Goal: Task Accomplishment & Management: Manage account settings

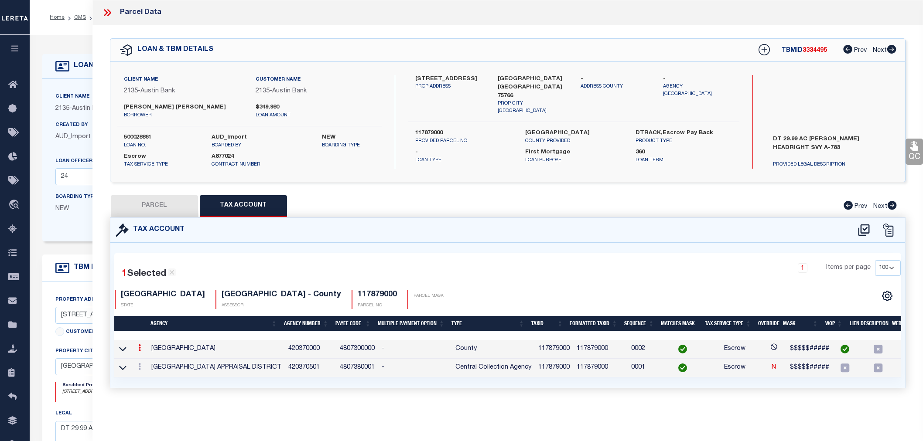
select select "100"
select select "43993"
select select "2589"
select select "10"
select select "Escrow"
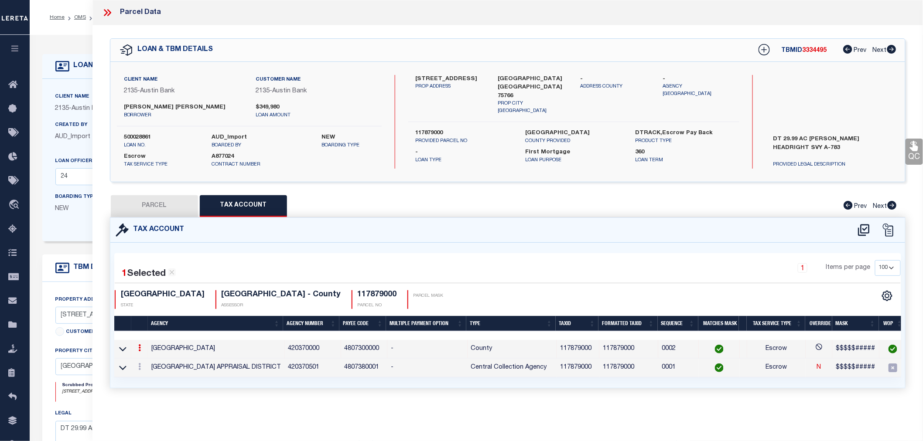
click at [105, 14] on icon at bounding box center [106, 12] width 4 height 7
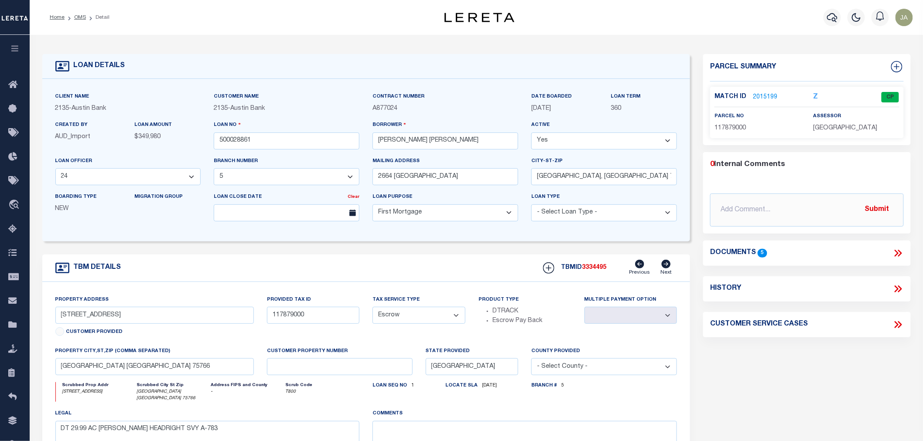
click at [757, 97] on link "2015199" at bounding box center [765, 97] width 24 height 9
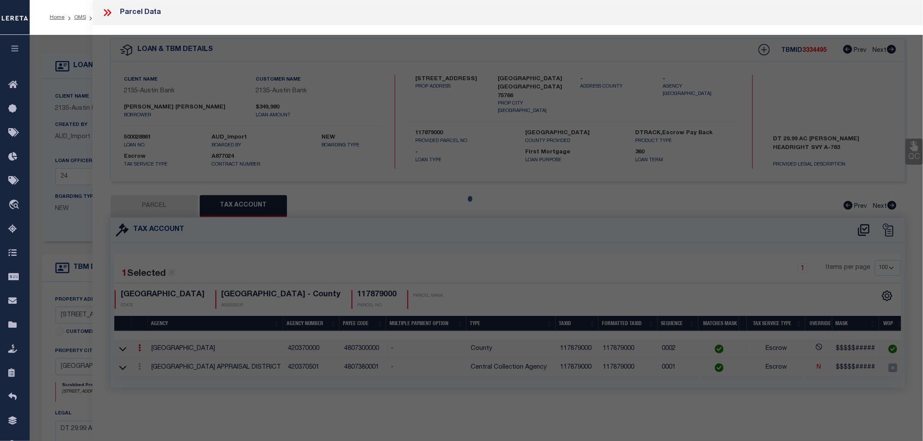
select select "AS"
select select
checkbox input "false"
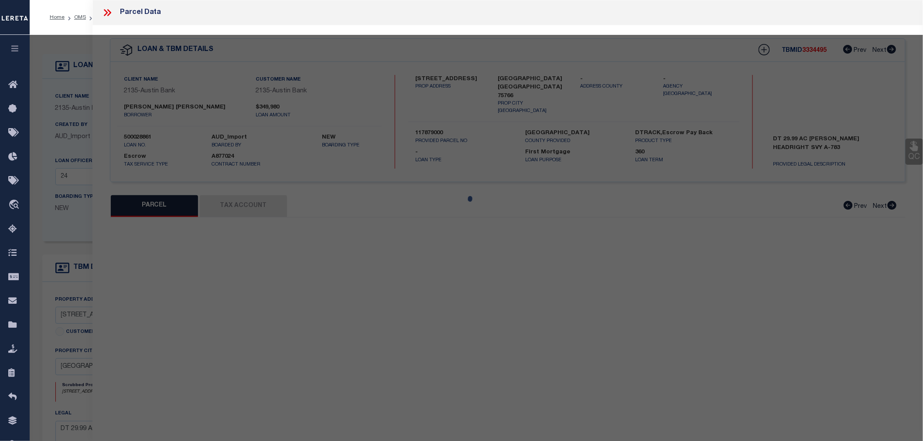
select select "CP"
type input "[PERSON_NAME] AND [PERSON_NAME]"
select select "AGW"
select select
type input "1049 CR 1613"
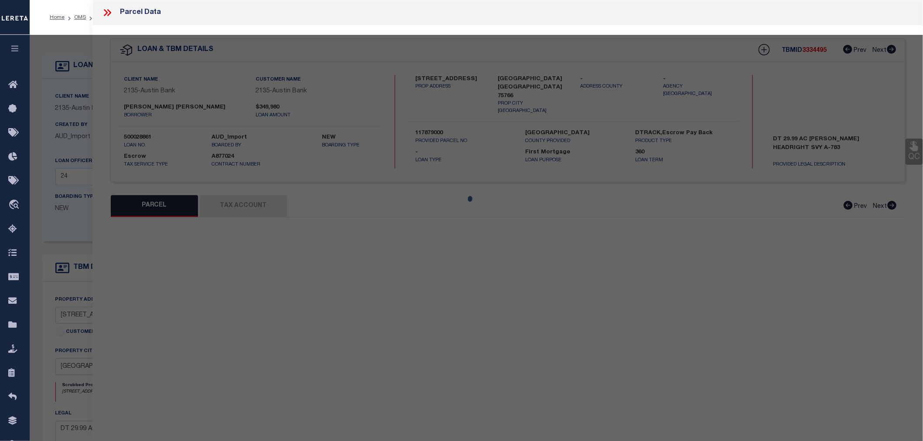
type input "[GEOGRAPHIC_DATA] [GEOGRAPHIC_DATA] 75766"
type textarea "A 783 BLK 1393 TR 3-4 T SPEARS H10 UND INT"
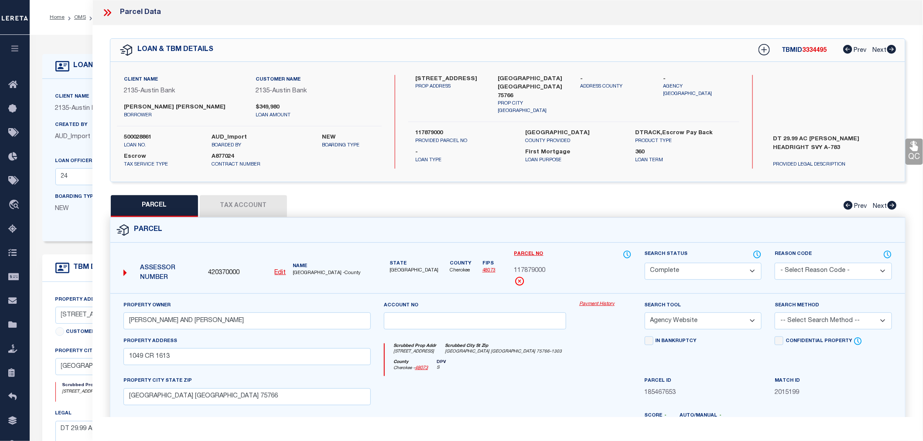
click at [230, 205] on button "Tax Account" at bounding box center [243, 206] width 87 height 22
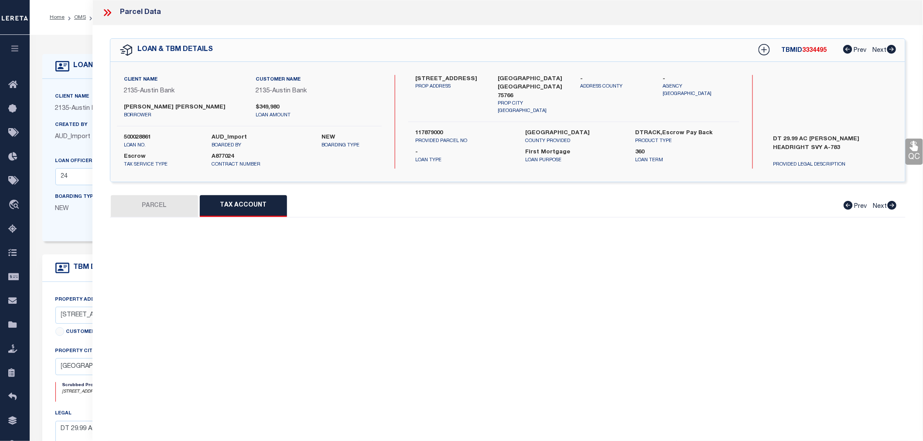
select select "100"
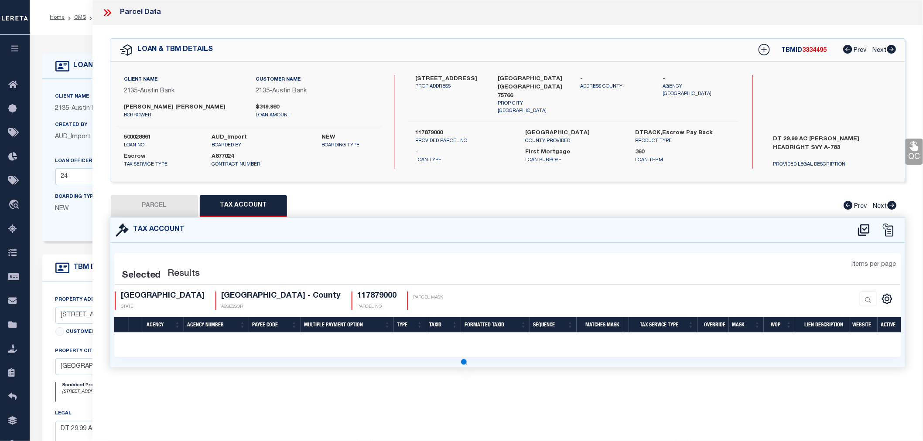
select select "100"
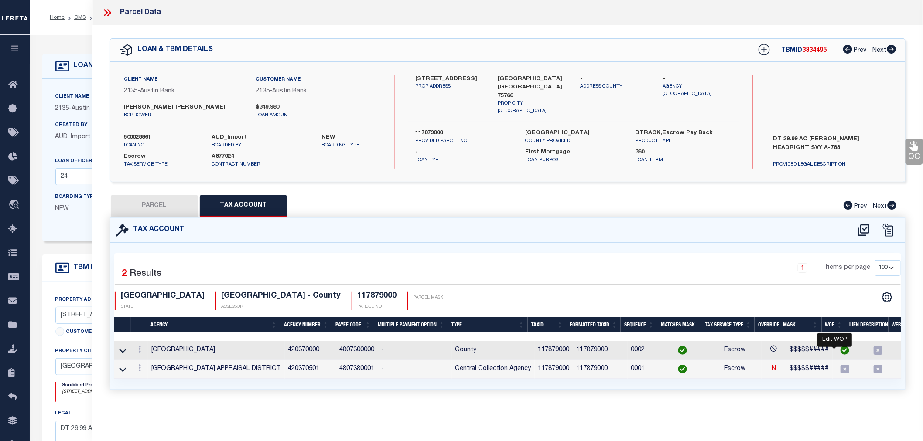
click at [840, 351] on img "" at bounding box center [844, 350] width 9 height 9
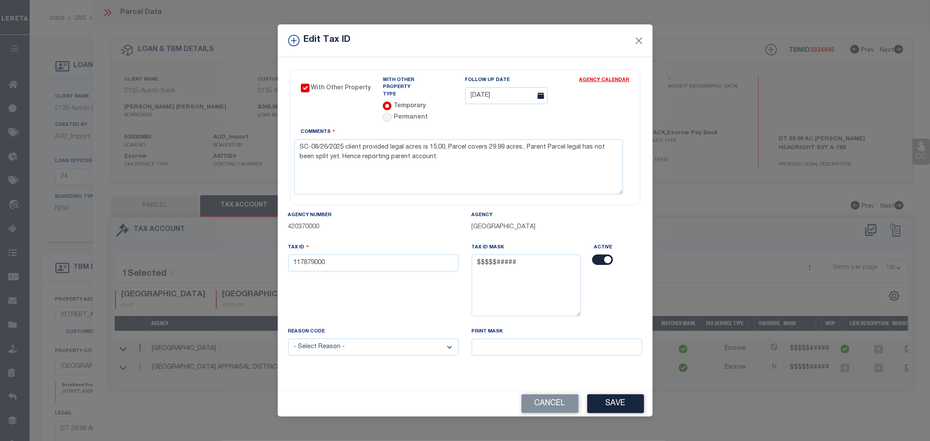
click at [758, 427] on div "Edit Tax ID With Other Property With Other Property Type Temporary" at bounding box center [465, 220] width 930 height 441
click at [387, 114] on input "radio" at bounding box center [387, 117] width 9 height 9
radio input "true"
click at [560, 95] on select "- Choose a Type - Co-Ops Leaseholds Tribal Lands" at bounding box center [519, 95] width 109 height 17
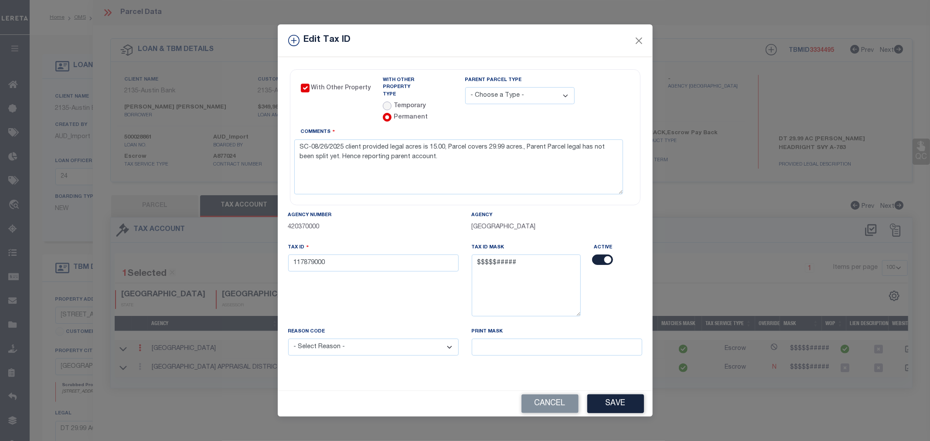
click at [385, 103] on input "radio" at bounding box center [387, 106] width 9 height 9
radio input "true"
radio input "false"
click at [642, 42] on button "Close" at bounding box center [638, 40] width 11 height 11
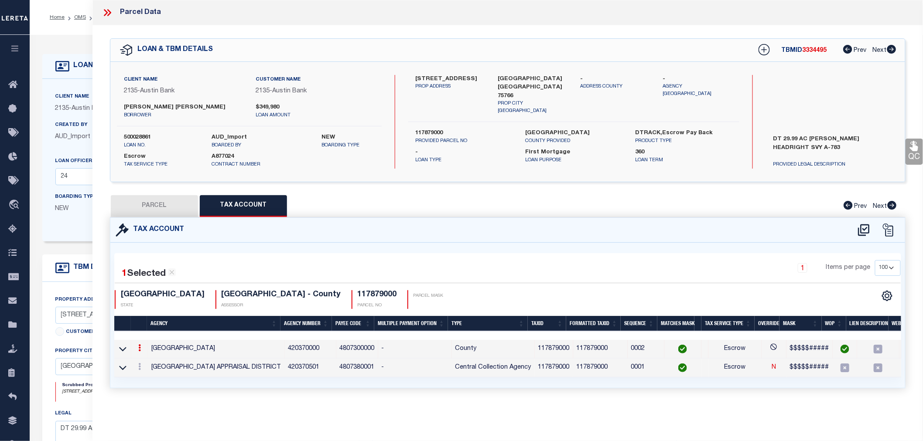
drag, startPoint x: 106, startPoint y: 7, endPoint x: 137, endPoint y: 84, distance: 83.2
click at [107, 7] on icon at bounding box center [107, 12] width 11 height 11
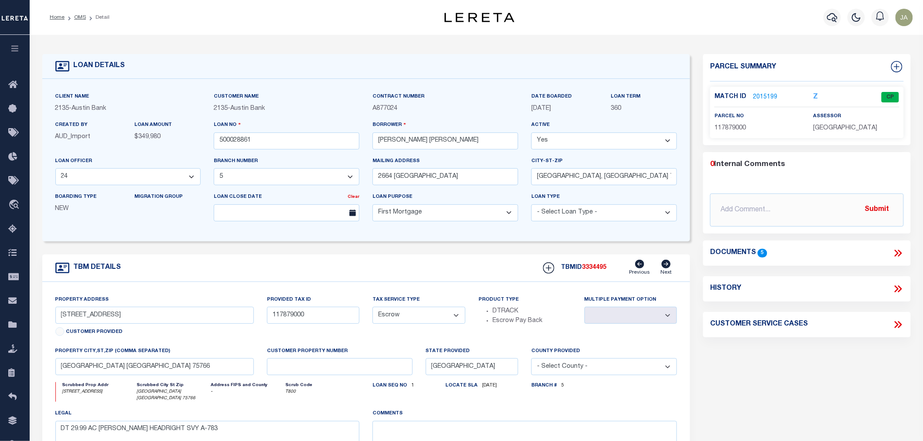
click at [754, 96] on link "2015199" at bounding box center [765, 97] width 24 height 9
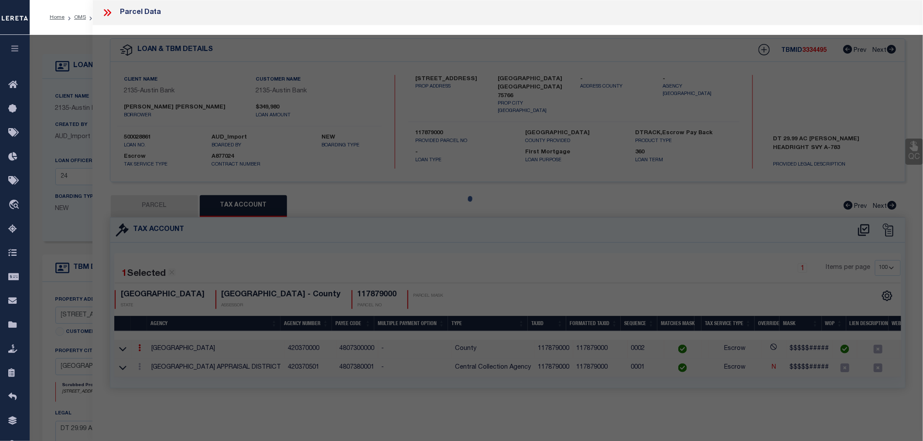
select select "AS"
select select
checkbox input "false"
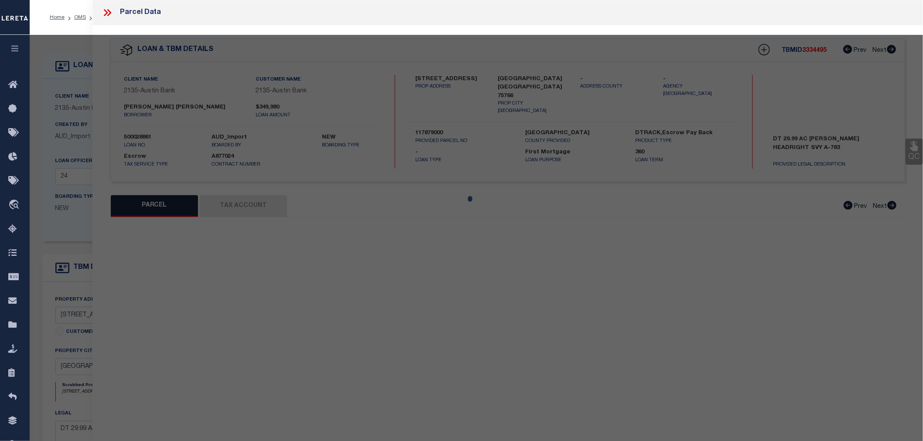
select select "CP"
type input "[PERSON_NAME] AND [PERSON_NAME]"
select select "AGW"
select select
type input "1049 CR 1613"
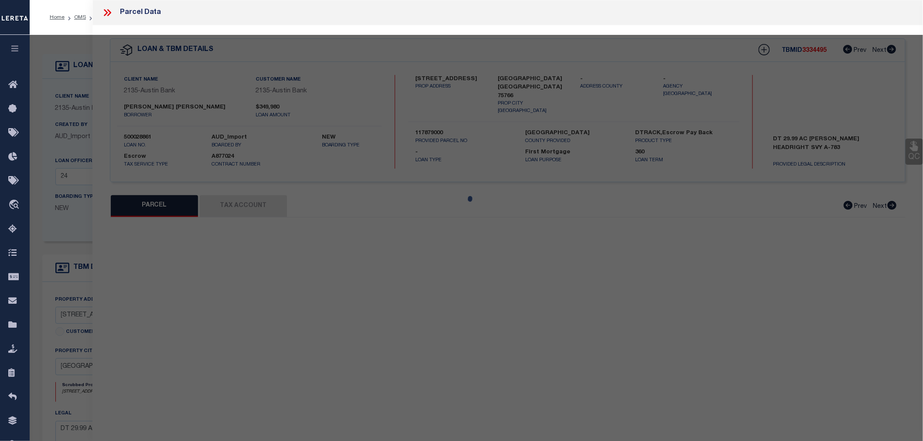
type input "[GEOGRAPHIC_DATA] [GEOGRAPHIC_DATA] 75766"
type textarea "A 783 BLK 1393 TR 3-4 T SPEARS H10 UND INT"
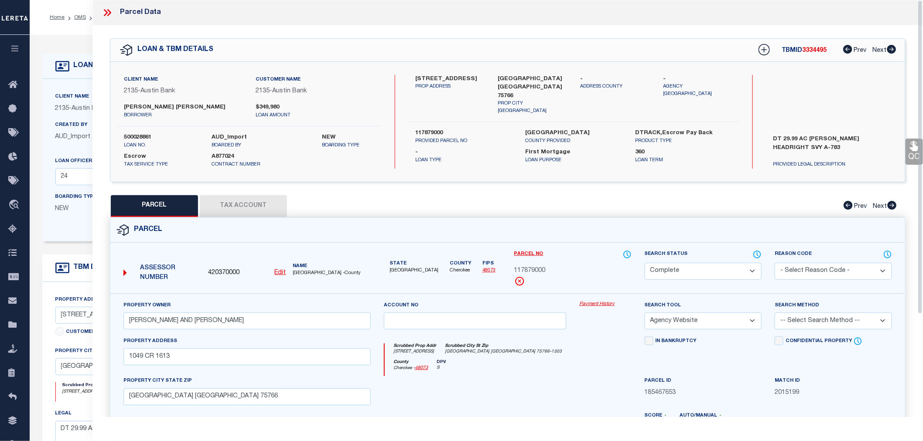
click at [241, 201] on button "Tax Account" at bounding box center [243, 206] width 87 height 22
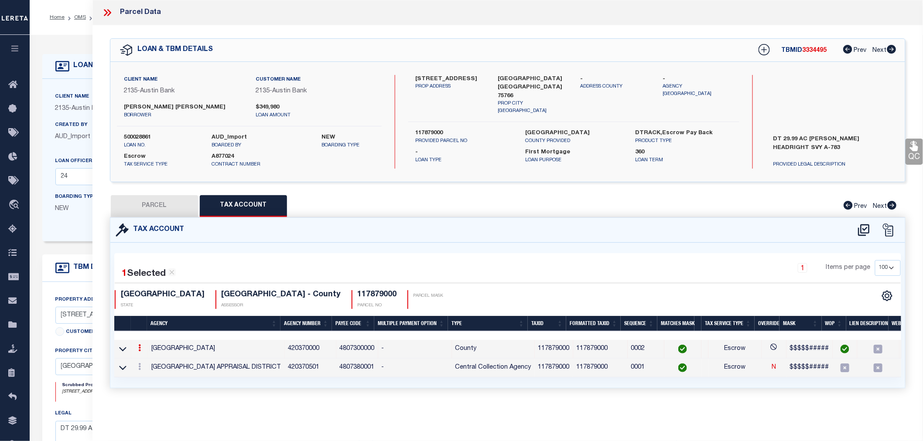
select select "100"
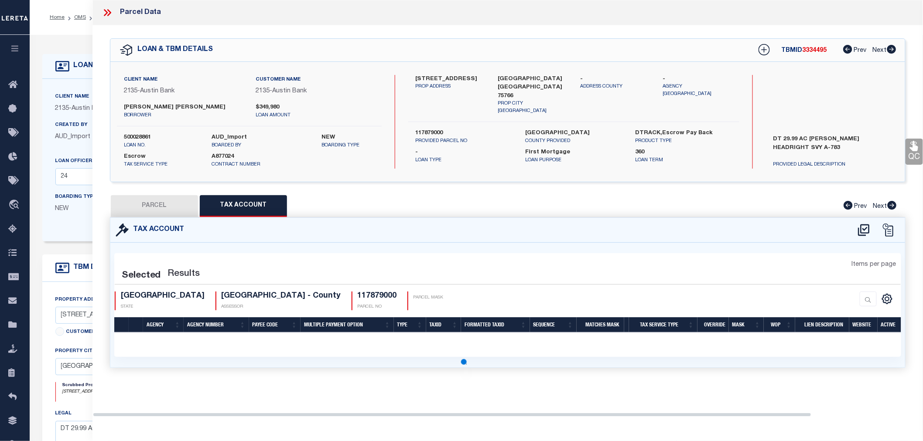
select select "100"
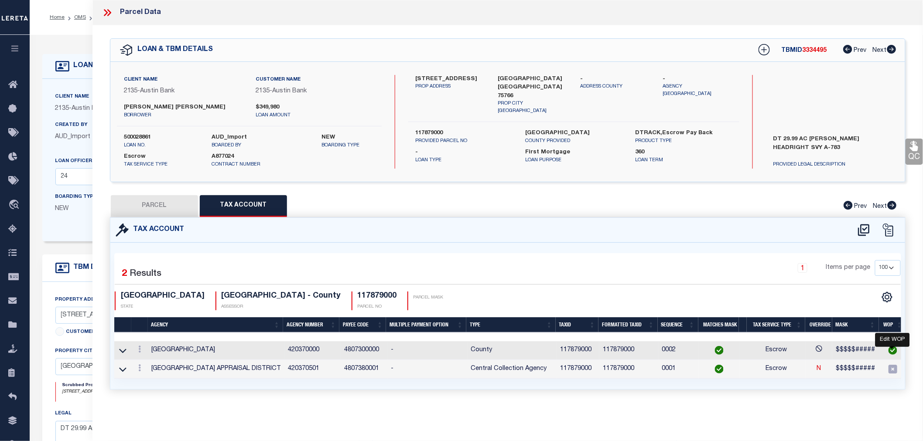
click at [895, 347] on img "" at bounding box center [892, 350] width 9 height 9
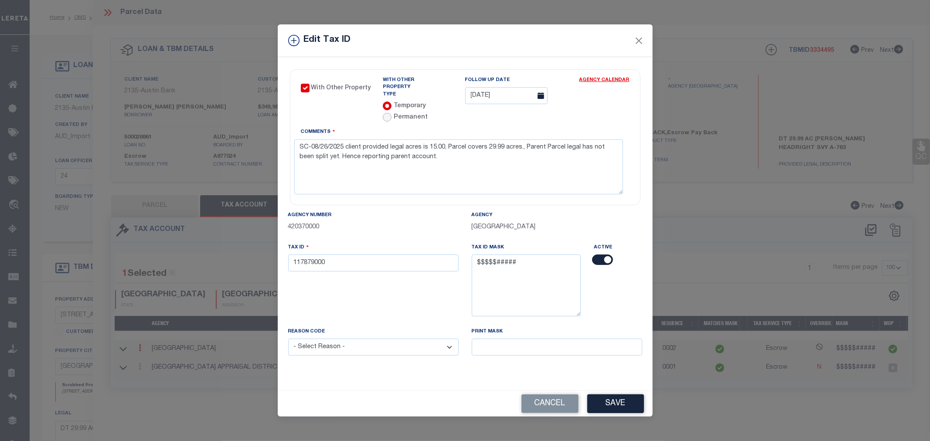
click at [387, 116] on input "radio" at bounding box center [387, 117] width 9 height 9
radio input "true"
click at [563, 99] on select "- Choose a Type - Co-Ops Leaseholds Tribal Lands" at bounding box center [519, 95] width 109 height 17
click at [565, 99] on select "- Choose a Type - Co-Ops Leaseholds Tribal Lands" at bounding box center [519, 95] width 109 height 17
click at [548, 98] on select "- Choose a Type - Co-Ops Leaseholds Tribal Lands" at bounding box center [519, 95] width 109 height 17
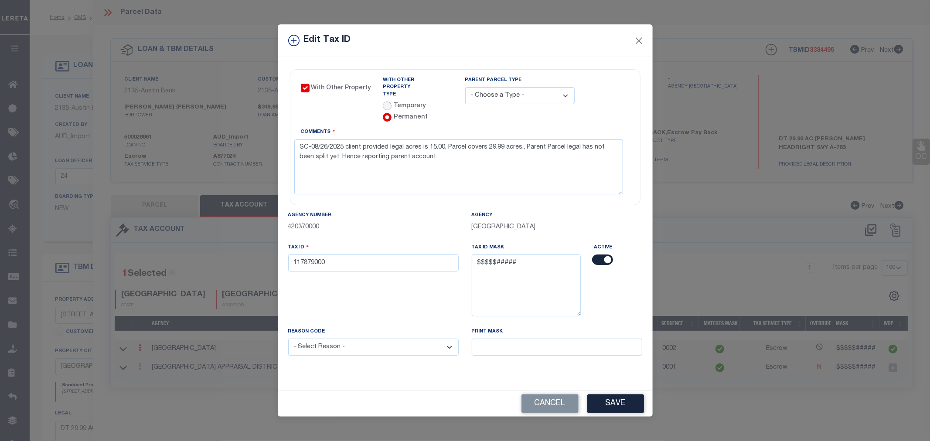
click at [387, 103] on input "radio" at bounding box center [387, 106] width 9 height 9
radio input "true"
click at [642, 45] on button "Close" at bounding box center [638, 40] width 11 height 11
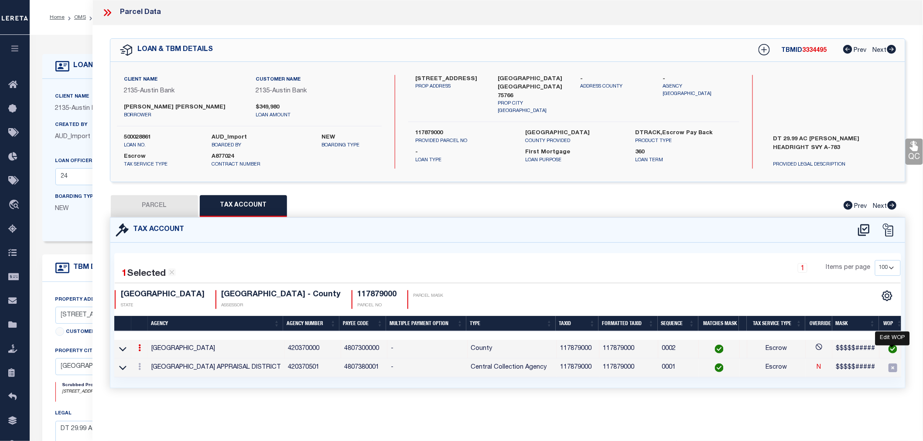
click at [894, 345] on img "" at bounding box center [892, 349] width 9 height 9
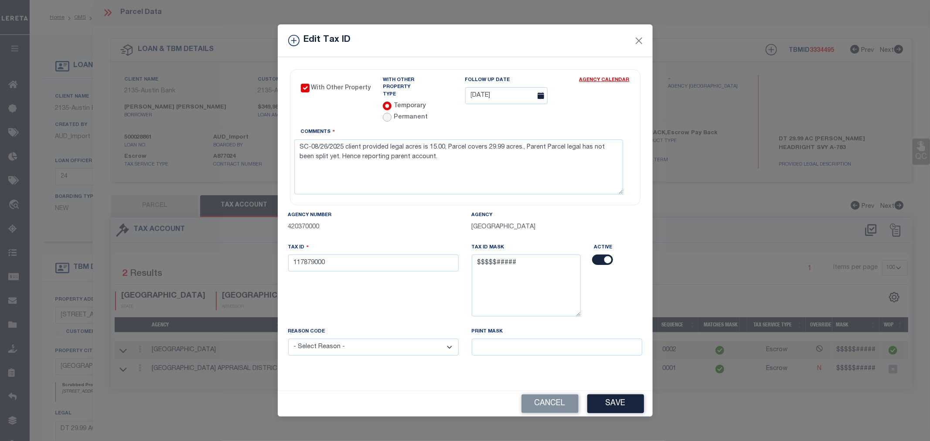
click at [386, 113] on input "radio" at bounding box center [387, 117] width 9 height 9
radio input "true"
click at [562, 99] on select "- Choose a Type - Co-Ops Leaseholds Tribal Lands" at bounding box center [519, 95] width 109 height 17
click at [389, 102] on input "radio" at bounding box center [387, 106] width 9 height 9
radio input "true"
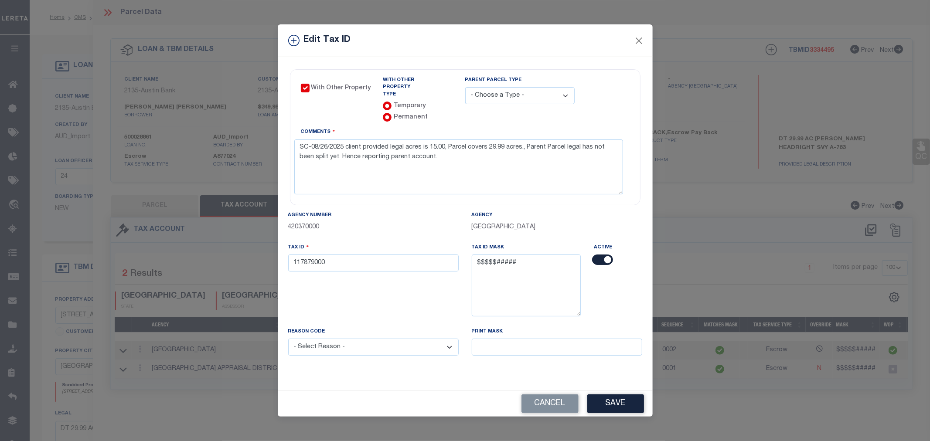
radio input "false"
click at [646, 47] on div "Edit Tax ID" at bounding box center [465, 40] width 375 height 33
click at [643, 45] on button "Close" at bounding box center [638, 40] width 11 height 11
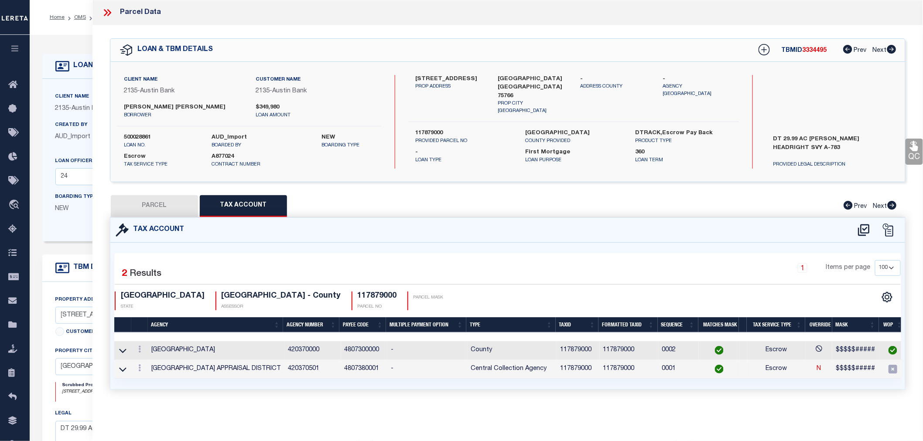
click at [108, 8] on icon at bounding box center [107, 12] width 11 height 11
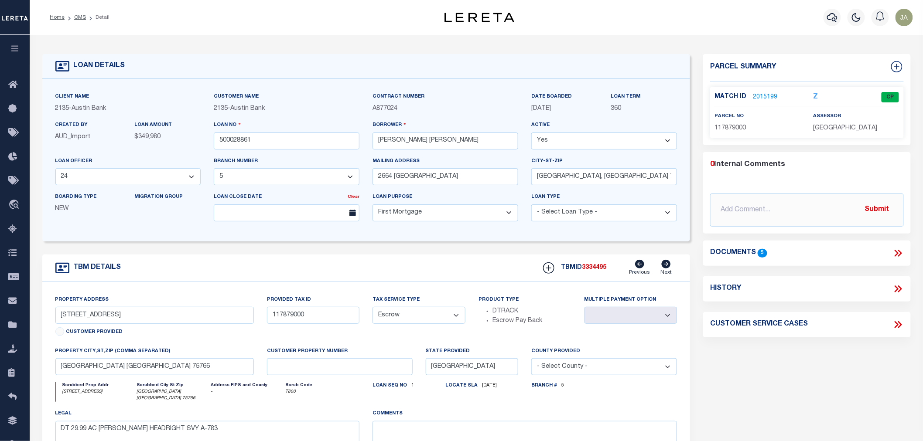
click at [753, 94] on link "2015199" at bounding box center [765, 97] width 24 height 9
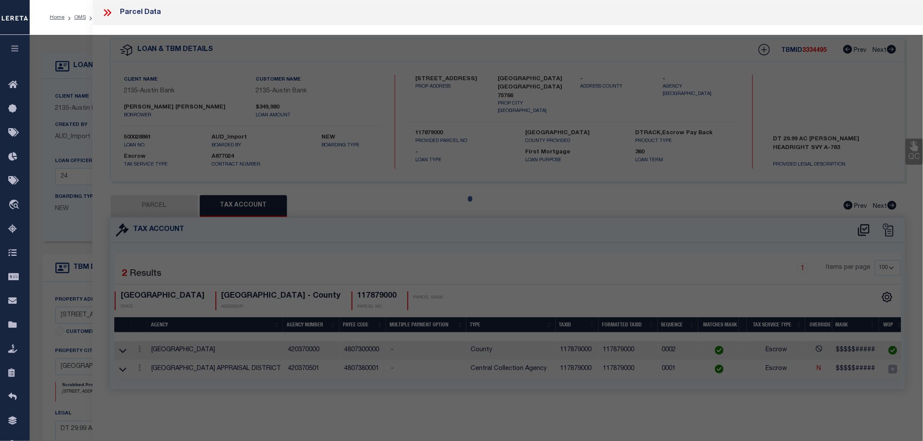
select select "AS"
select select
checkbox input "false"
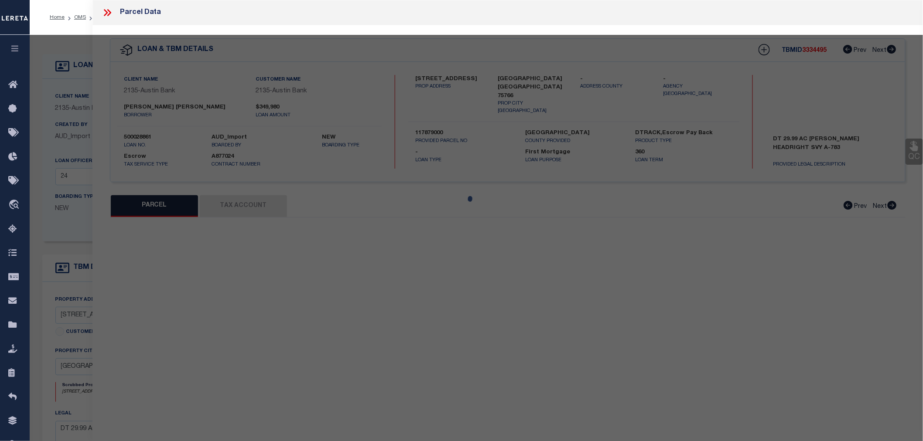
select select "CP"
type input "[PERSON_NAME] AND [PERSON_NAME]"
select select "AGW"
select select
type input "1049 CR 1613"
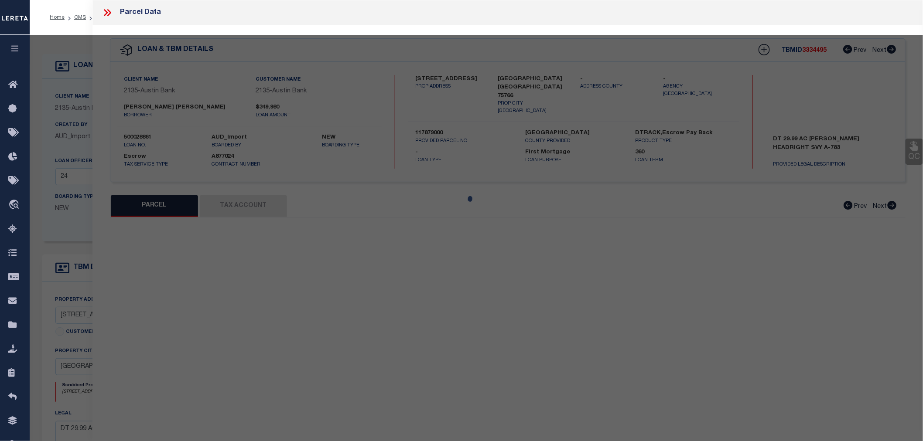
type input "[GEOGRAPHIC_DATA] [GEOGRAPHIC_DATA] 75766"
type textarea "A 783 BLK 1393 TR 3-4 T SPEARS H10 UND INT"
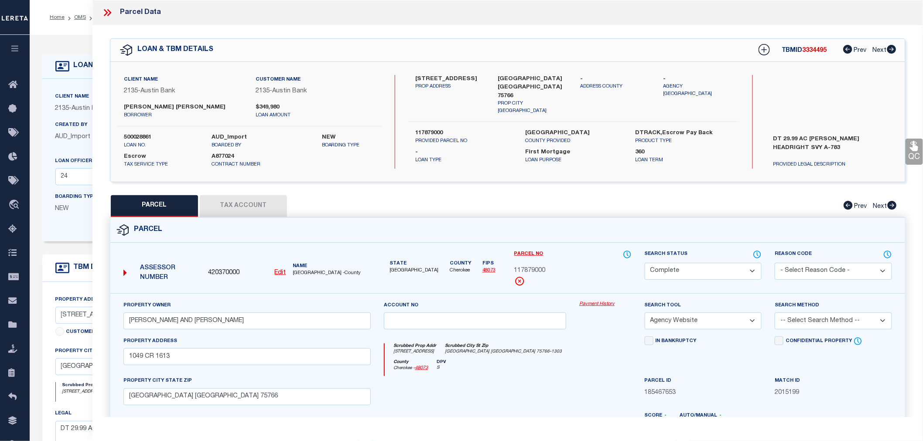
click at [586, 303] on link "Payment History" at bounding box center [605, 304] width 52 height 7
click at [103, 11] on icon at bounding box center [107, 12] width 11 height 11
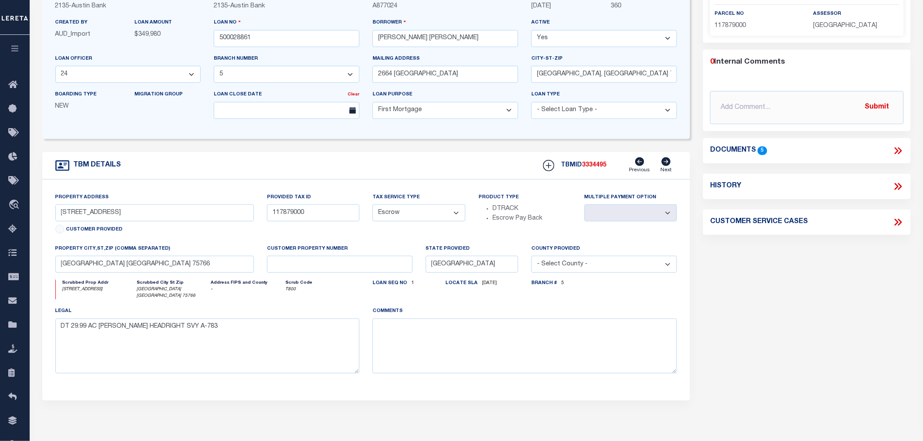
scroll to position [97, 0]
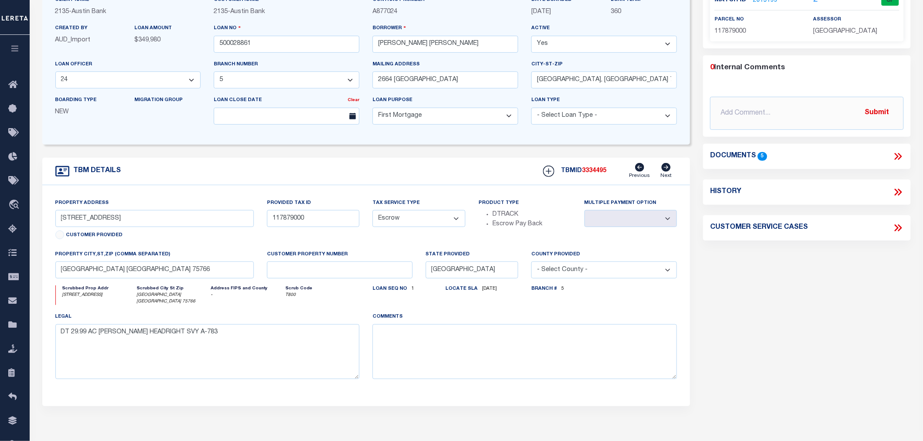
click at [458, 217] on select "- Select Tax Service Type - Escrow NonEscrow" at bounding box center [418, 218] width 93 height 17
